Goal: Task Accomplishment & Management: Complete application form

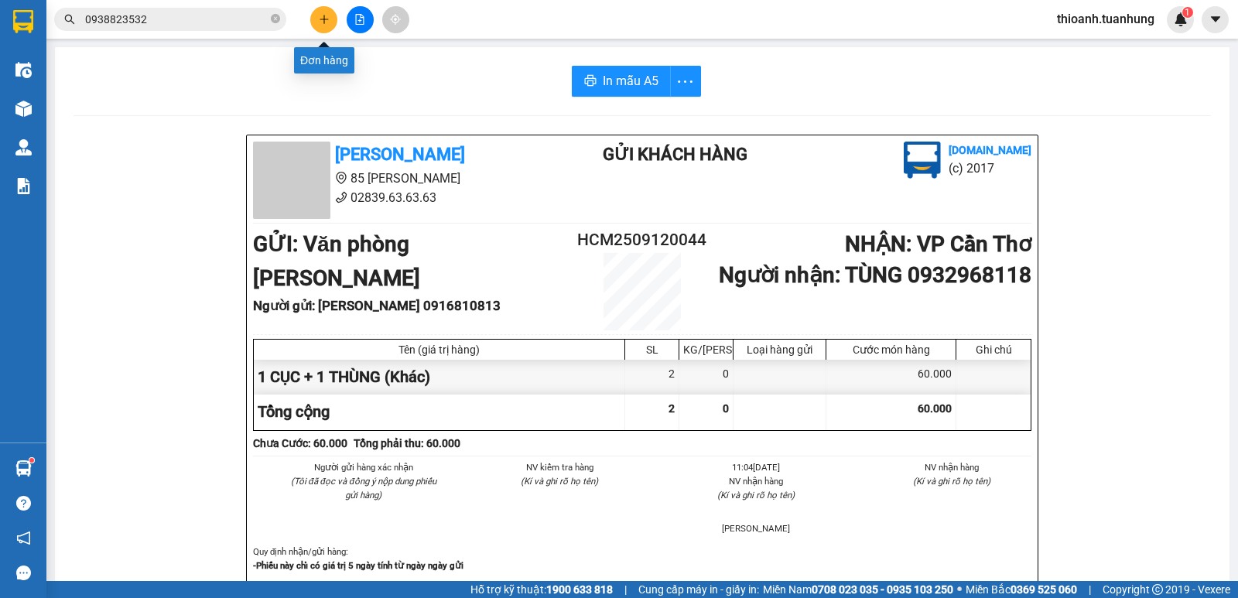
click at [330, 22] on button at bounding box center [323, 19] width 27 height 27
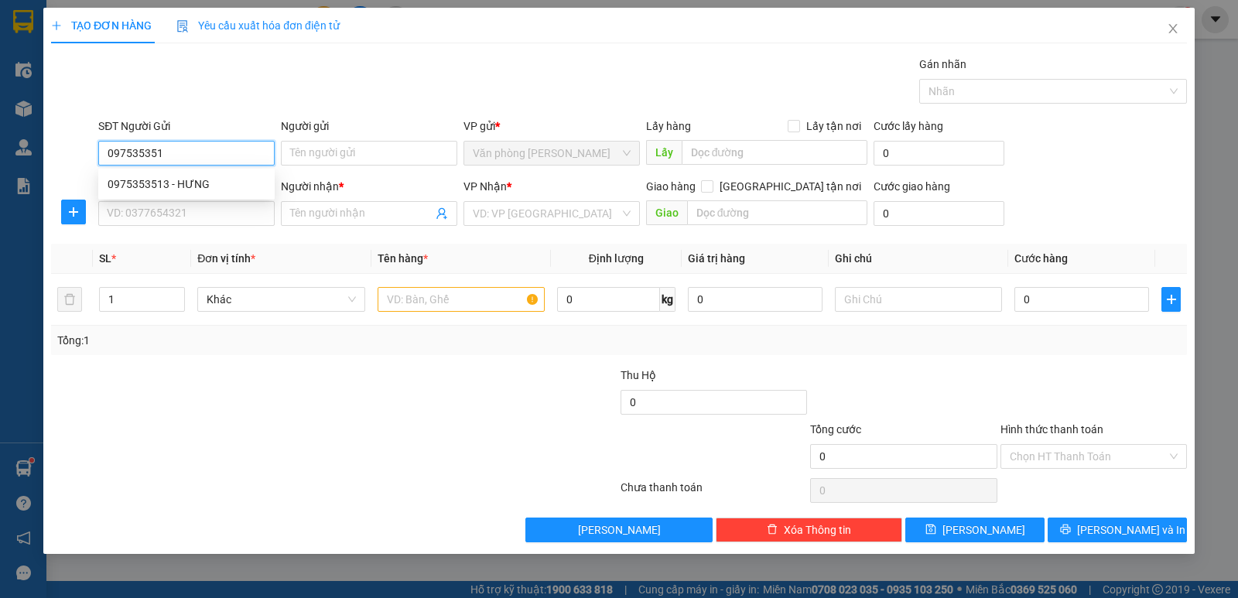
type input "0975353513"
click at [187, 189] on div "0975353513 - HƯNG" at bounding box center [187, 184] width 158 height 17
type input "HƯNG"
type input "0975353513"
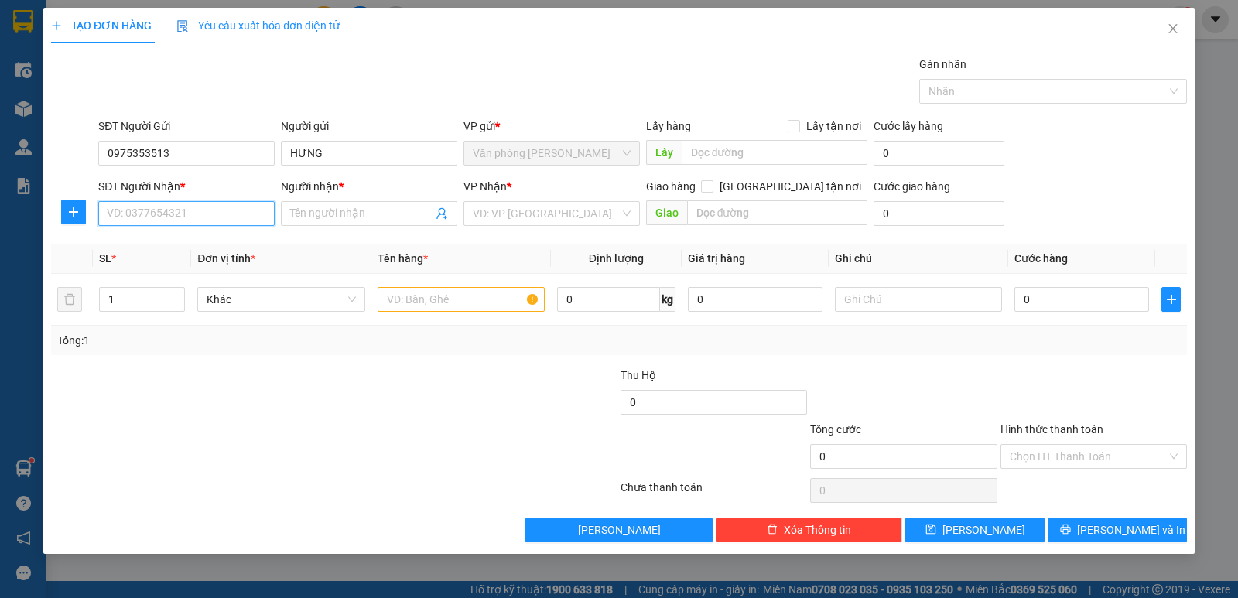
click at [180, 218] on input "SĐT Người Nhận *" at bounding box center [186, 213] width 176 height 25
type input "0949211242"
drag, startPoint x: 149, startPoint y: 253, endPoint x: 276, endPoint y: 235, distance: 128.9
click at [152, 252] on div "0949211242 - [PERSON_NAME]" at bounding box center [186, 244] width 176 height 25
type input "LÊ AN"
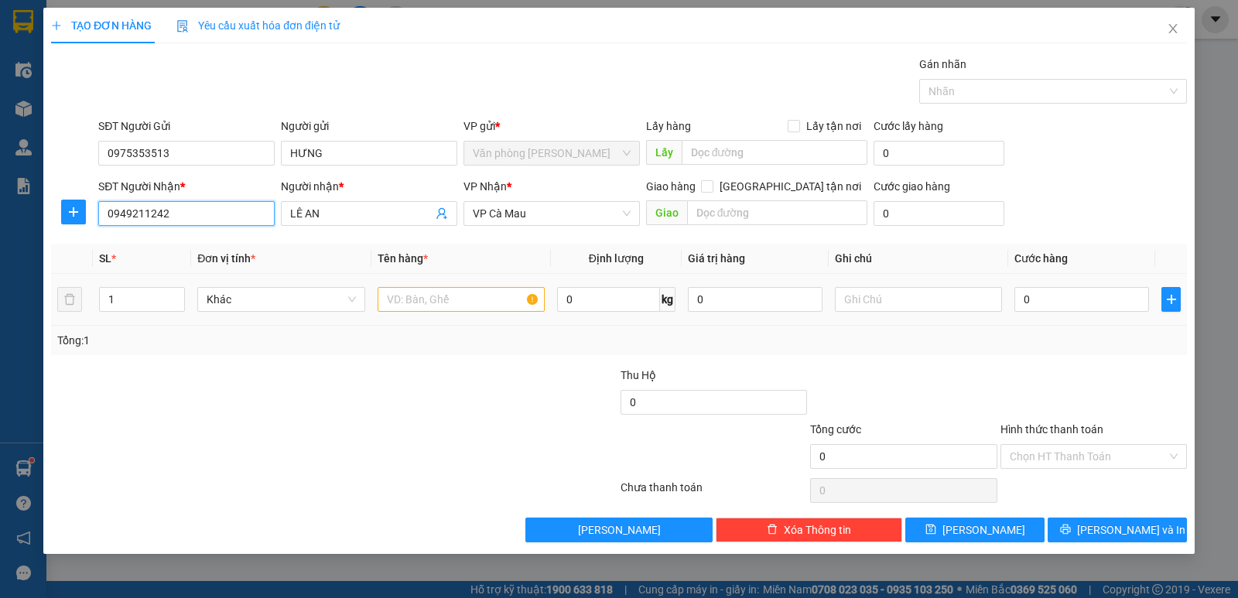
type input "0949211242"
click at [415, 302] on input "text" at bounding box center [461, 299] width 167 height 25
type input "1 THÙNG"
click at [1068, 306] on input "0" at bounding box center [1081, 299] width 135 height 25
type input "3"
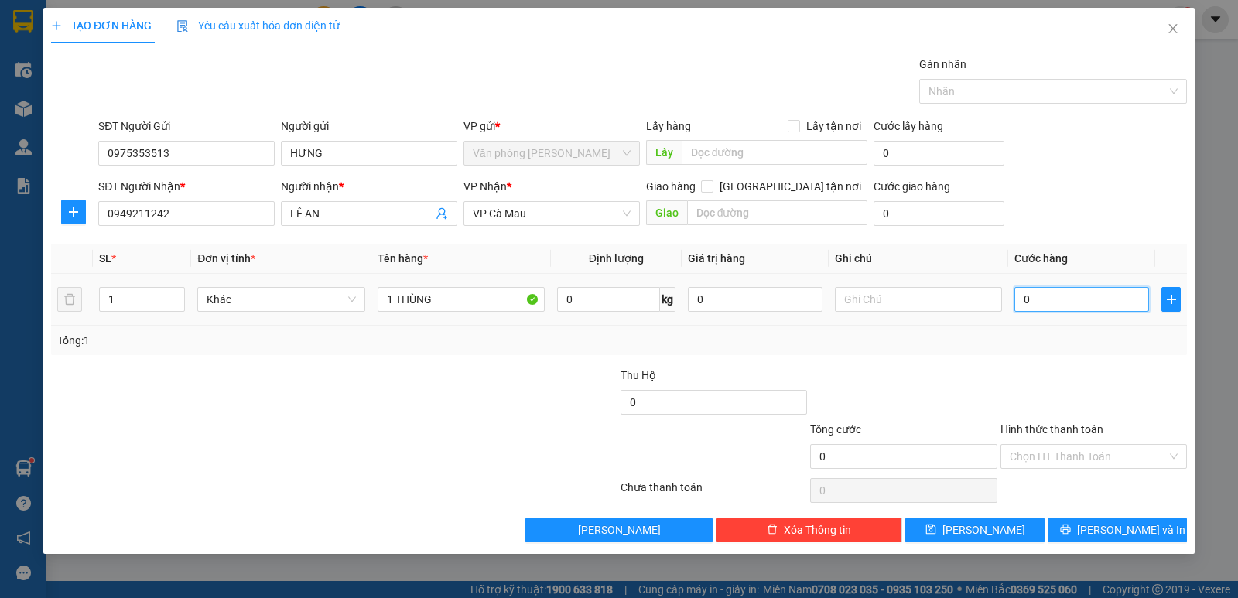
type input "3"
type input "30"
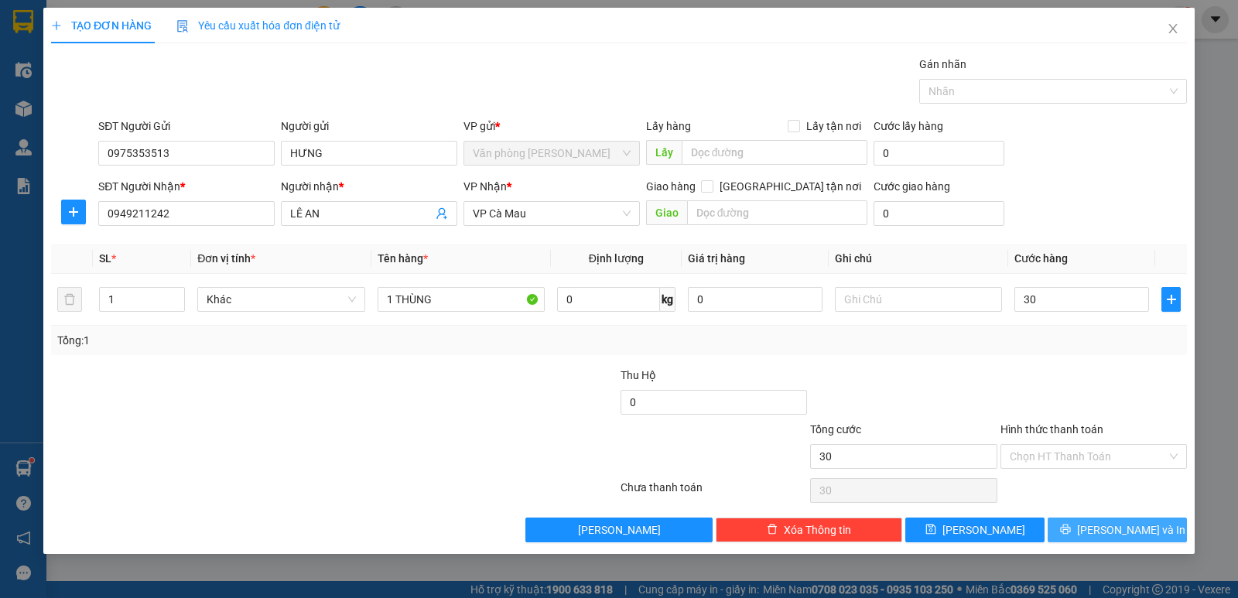
type input "30.000"
click at [1147, 534] on button "[PERSON_NAME] và In" at bounding box center [1116, 530] width 139 height 25
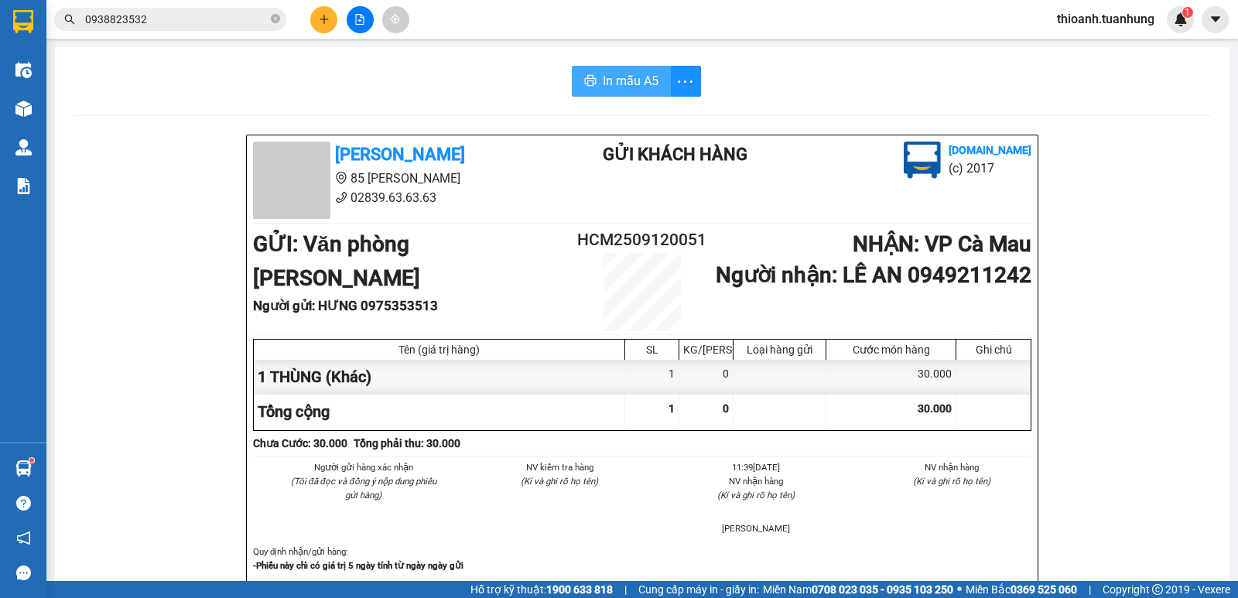
click at [610, 84] on span "In mẫu A5" at bounding box center [631, 80] width 56 height 19
click at [322, 27] on button at bounding box center [323, 19] width 27 height 27
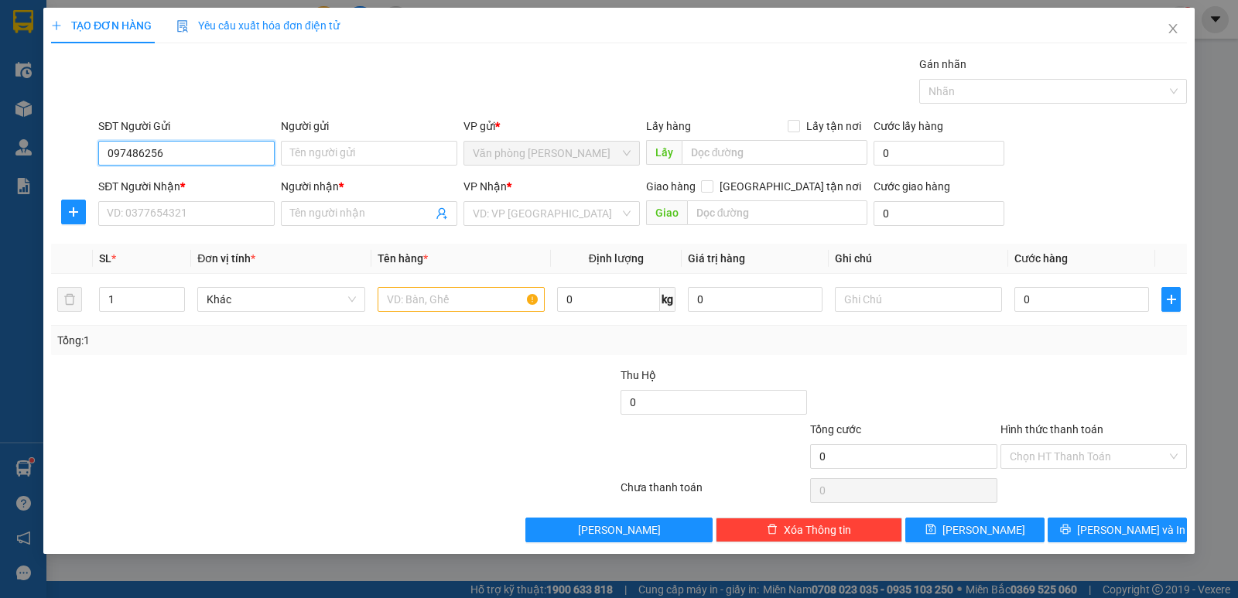
type input "0974862562"
click at [190, 190] on div "0974862562 - SÁNH" at bounding box center [187, 184] width 158 height 17
type input "SÁNH"
type input "0974862562"
click at [187, 214] on input "SĐT Người Nhận *" at bounding box center [186, 213] width 176 height 25
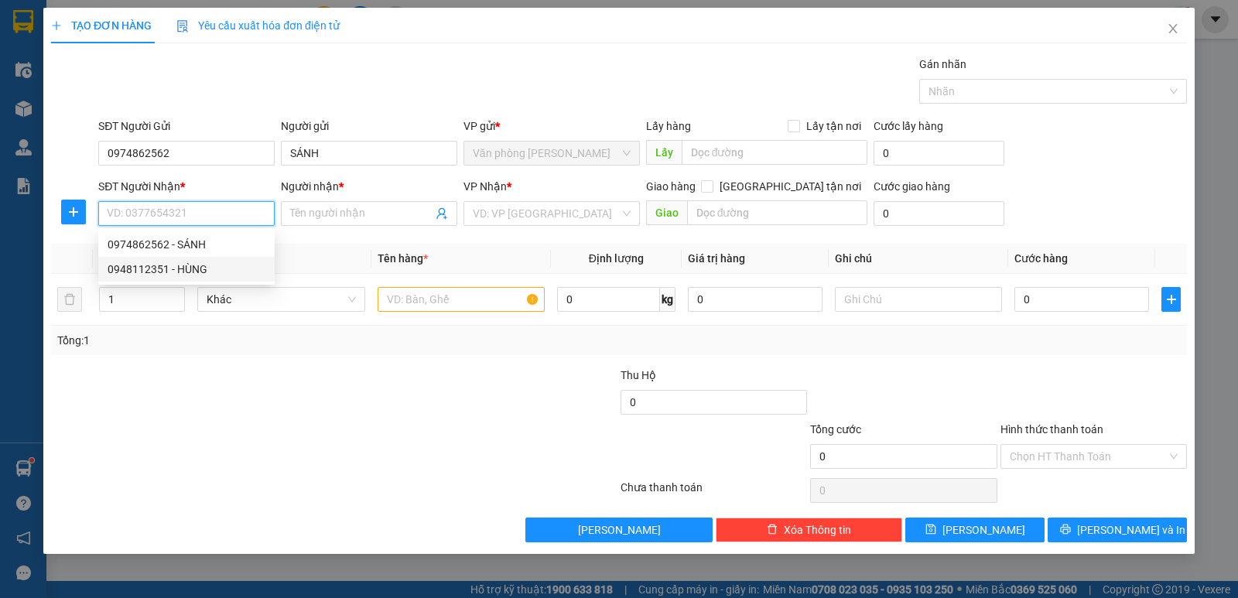
drag, startPoint x: 190, startPoint y: 270, endPoint x: 304, endPoint y: 303, distance: 118.5
click at [191, 270] on div "0948112351 - HÙNG" at bounding box center [187, 269] width 158 height 17
type input "0948112351"
type input "HÙNG"
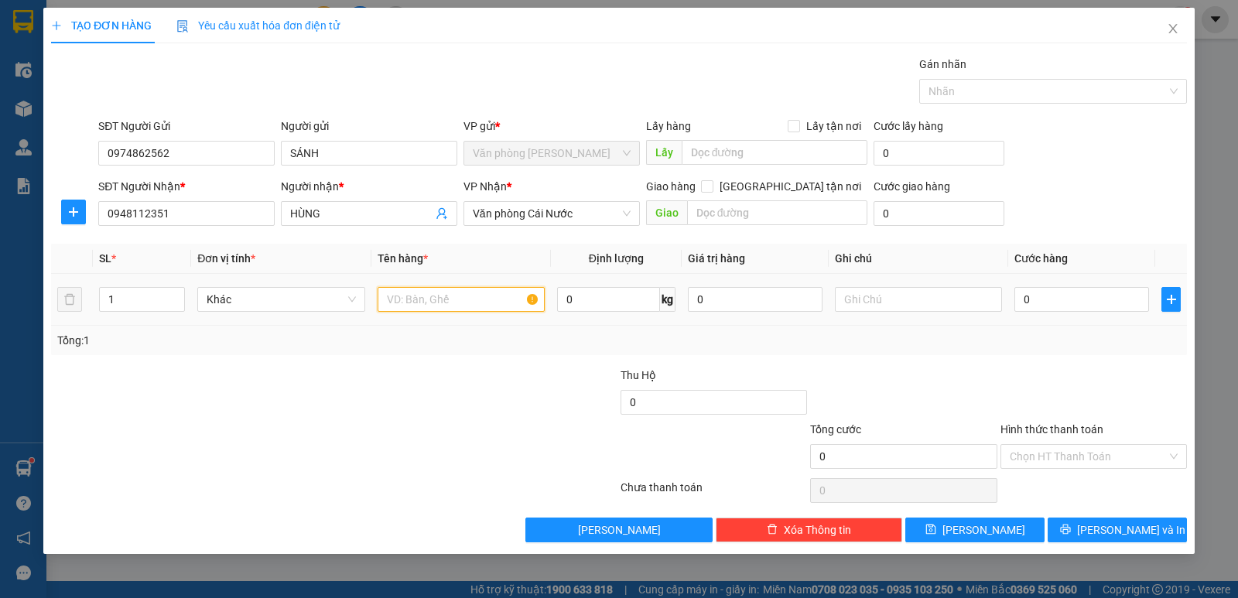
click at [414, 295] on input "text" at bounding box center [461, 299] width 167 height 25
type input "1 BAO"
click at [1054, 307] on input "0" at bounding box center [1081, 299] width 135 height 25
type input "4"
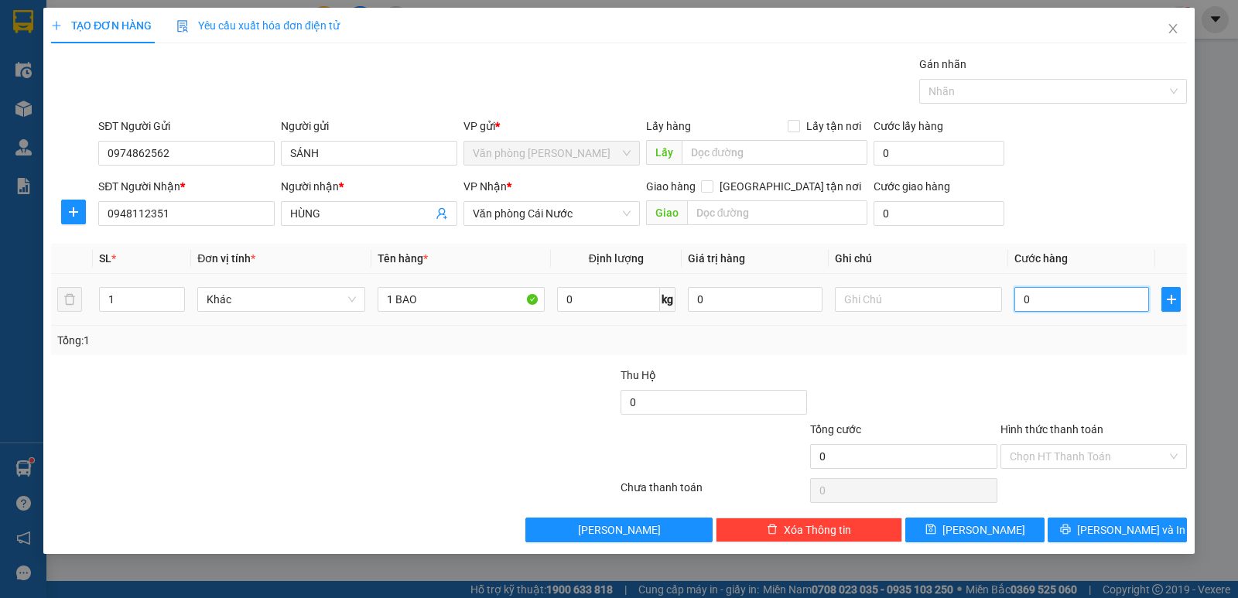
type input "4"
type input "40"
type input "40.000"
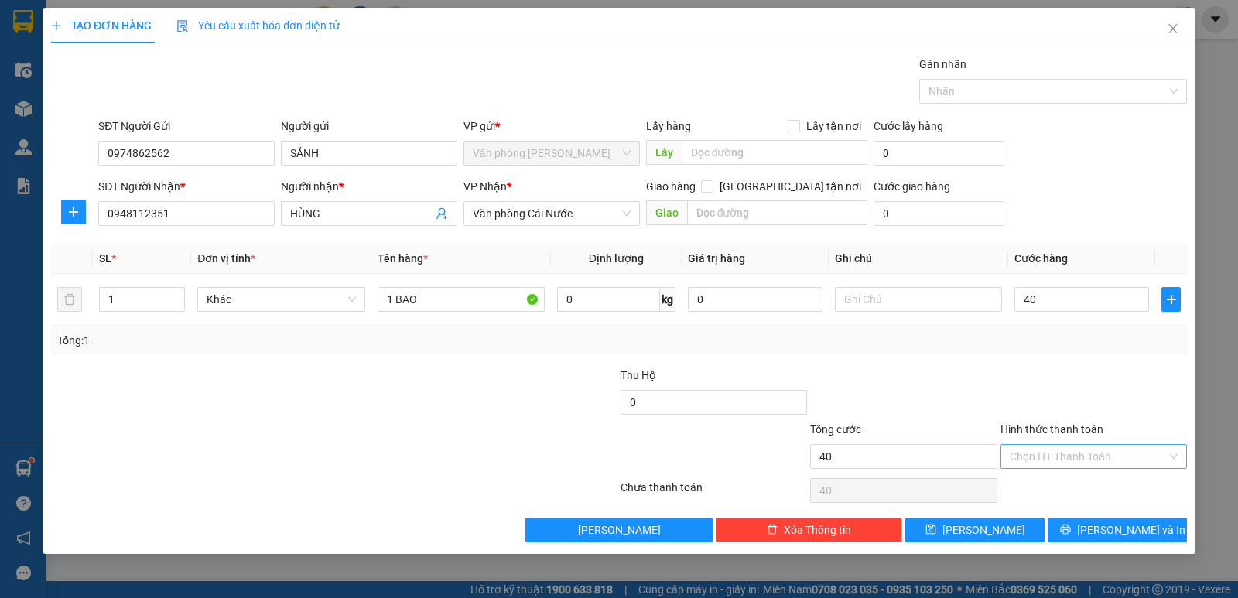
type input "40.000"
click at [1081, 456] on input "Hình thức thanh toán" at bounding box center [1088, 456] width 157 height 23
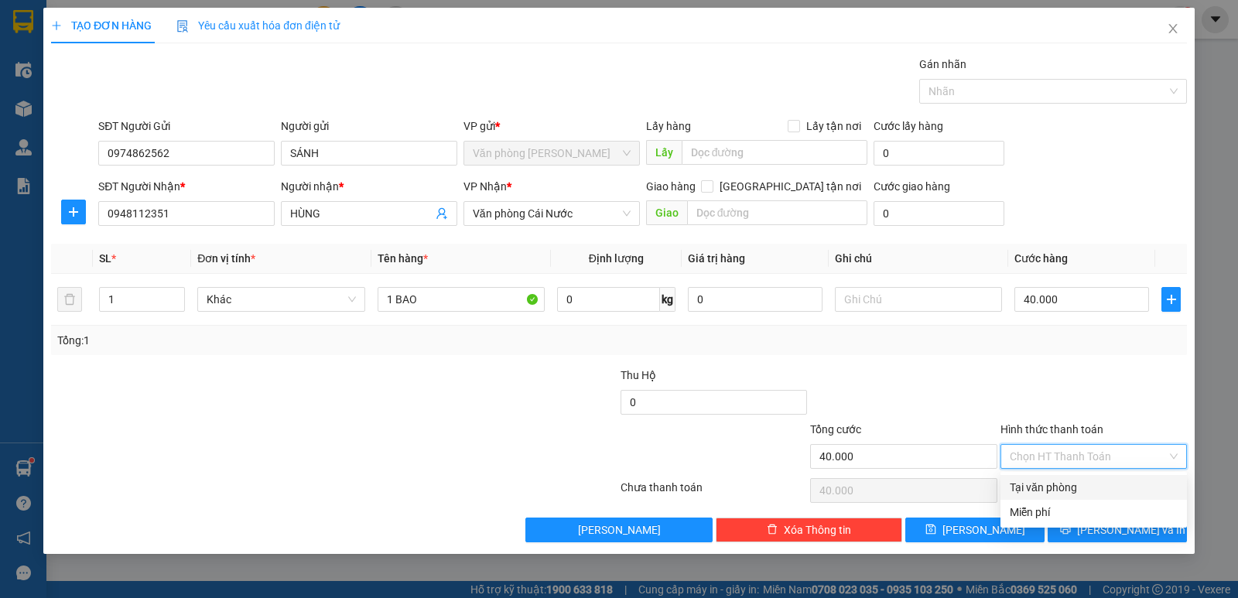
drag, startPoint x: 1069, startPoint y: 487, endPoint x: 1103, endPoint y: 456, distance: 45.5
click at [1103, 456] on input "Hình thức thanh toán" at bounding box center [1088, 456] width 157 height 23
click at [1064, 491] on div "Tại văn phòng" at bounding box center [1094, 487] width 168 height 17
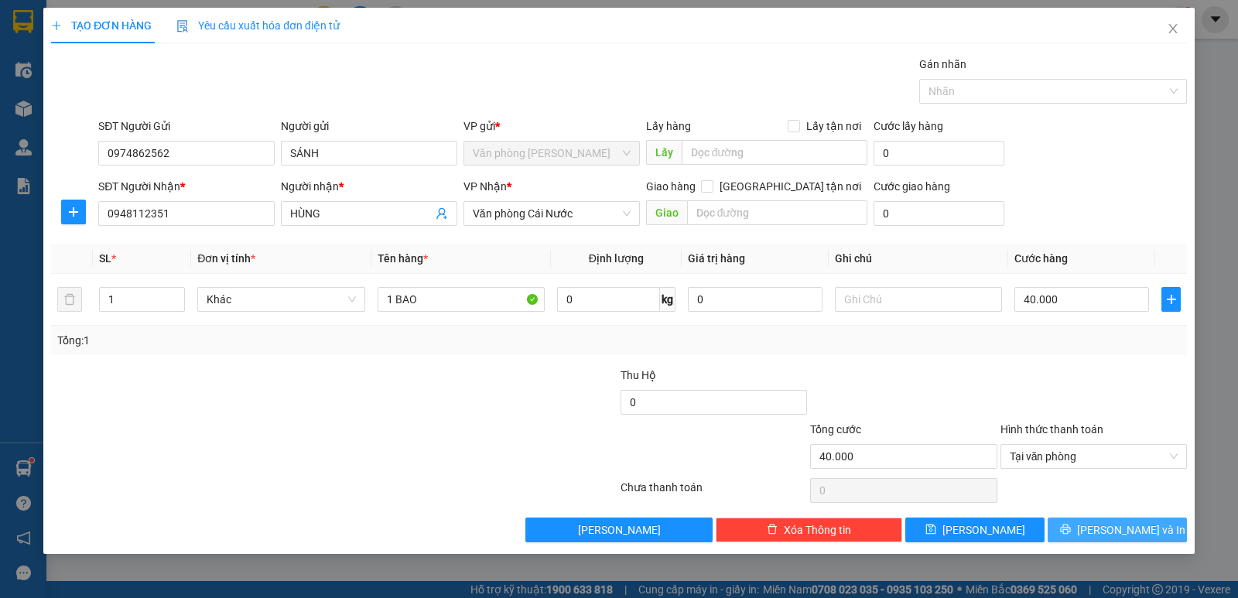
click at [1134, 528] on span "[PERSON_NAME] và In" at bounding box center [1131, 529] width 108 height 17
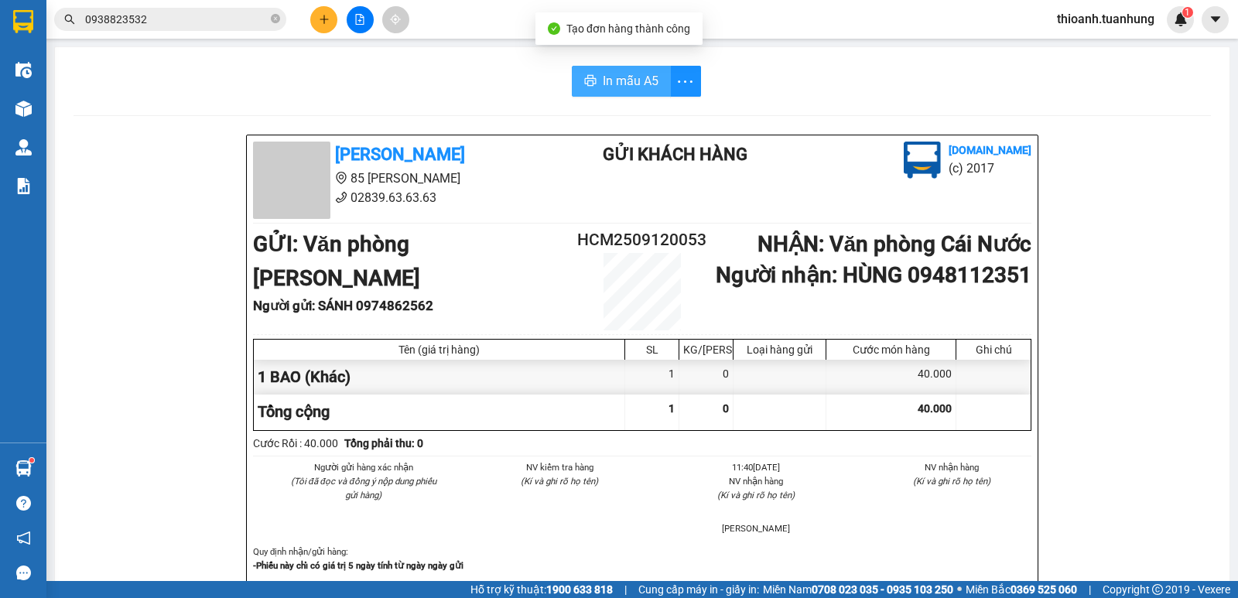
click at [603, 80] on span "In mẫu A5" at bounding box center [631, 80] width 56 height 19
